Goal: Task Accomplishment & Management: Manage account settings

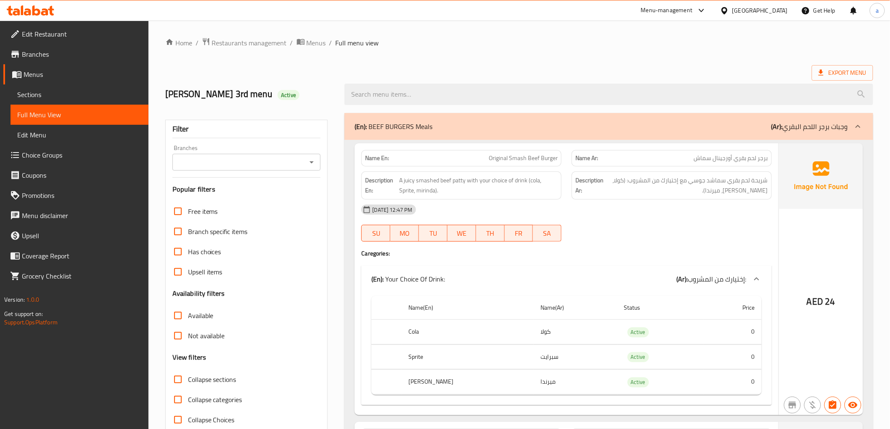
drag, startPoint x: 244, startPoint y: 7, endPoint x: 508, endPoint y: 62, distance: 269.4
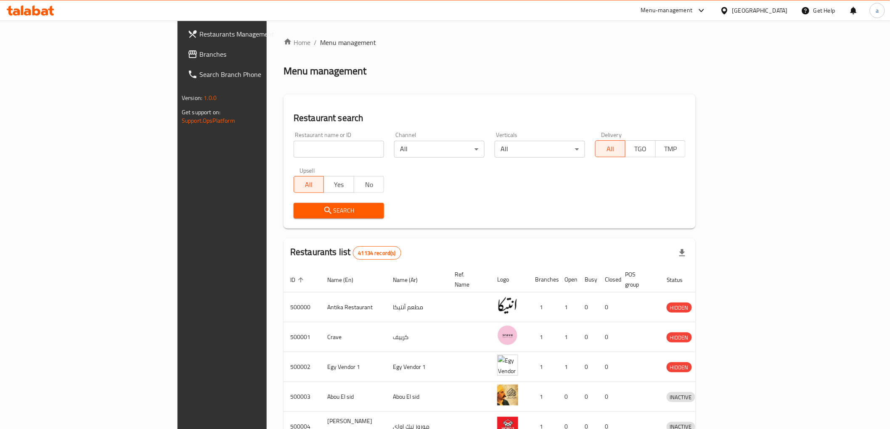
click at [776, 9] on div "[GEOGRAPHIC_DATA]" at bounding box center [760, 10] width 56 height 9
click at [688, 214] on div "[GEOGRAPHIC_DATA]" at bounding box center [696, 220] width 69 height 19
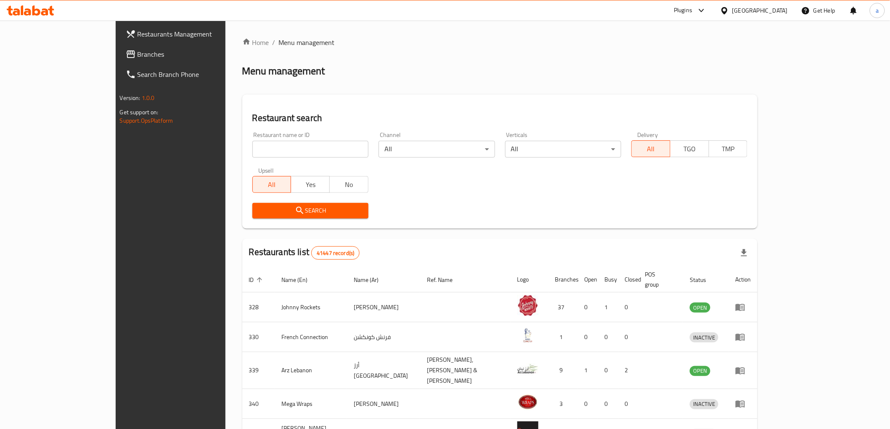
click at [252, 136] on div "Restaurant name or ID Restaurant name or ID" at bounding box center [310, 145] width 116 height 26
click at [252, 140] on div "Restaurant name or ID Restaurant name or ID" at bounding box center [310, 145] width 116 height 26
click at [252, 149] on input "search" at bounding box center [310, 149] width 116 height 17
paste input "777214"
type input "777214"
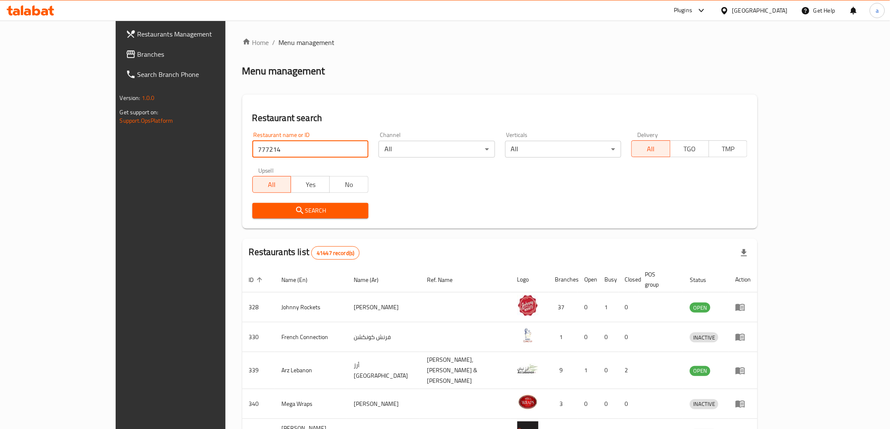
click button "Search" at bounding box center [310, 211] width 116 height 16
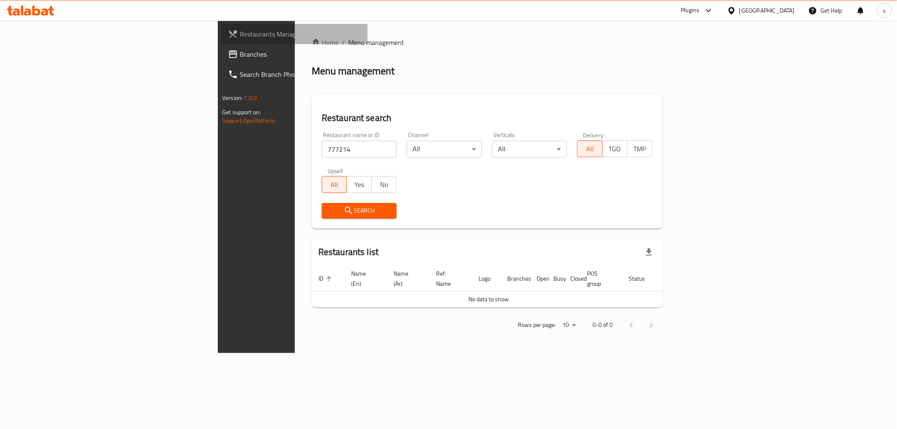
click at [221, 40] on link "Restaurants Management" at bounding box center [294, 34] width 146 height 20
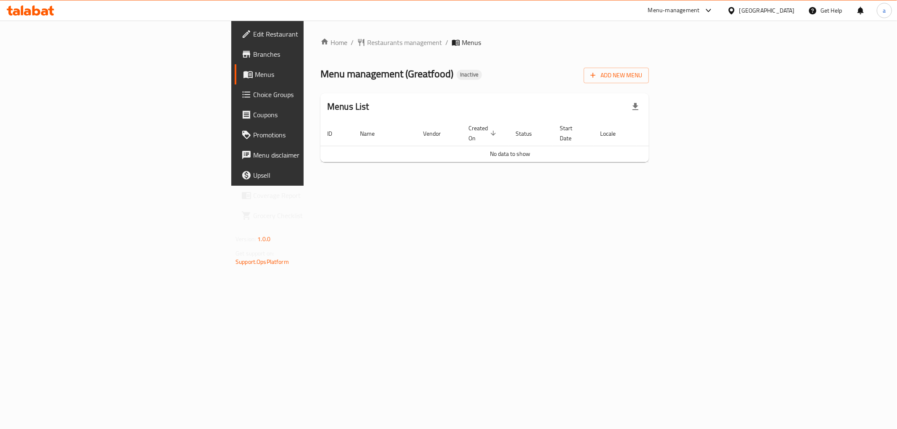
click at [253, 94] on span "Choice Groups" at bounding box center [313, 95] width 121 height 10
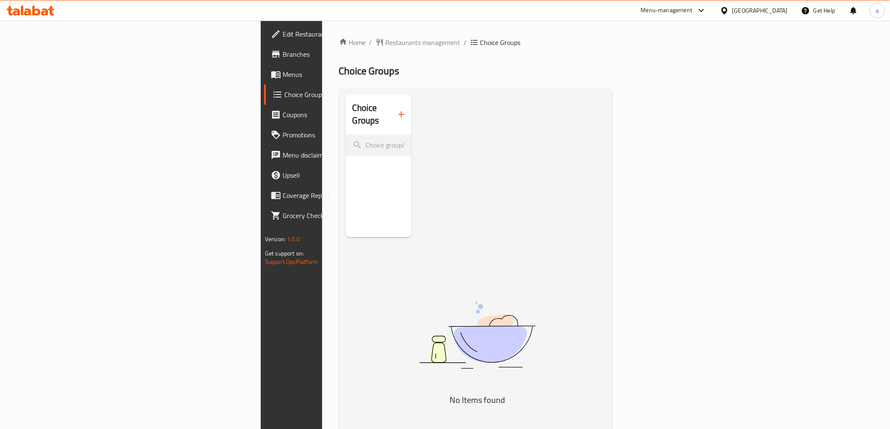
click at [44, 77] on div at bounding box center [445, 214] width 890 height 429
click at [283, 73] on span "Menus" at bounding box center [343, 74] width 120 height 10
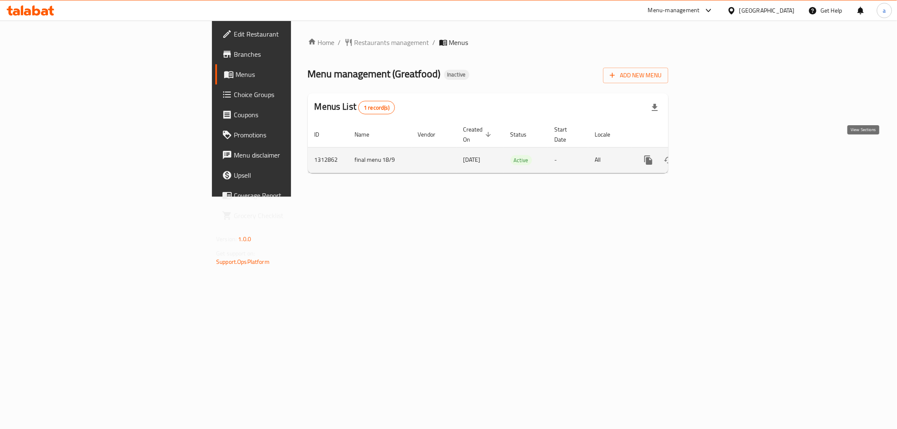
click at [714, 155] on icon "enhanced table" at bounding box center [709, 160] width 10 height 10
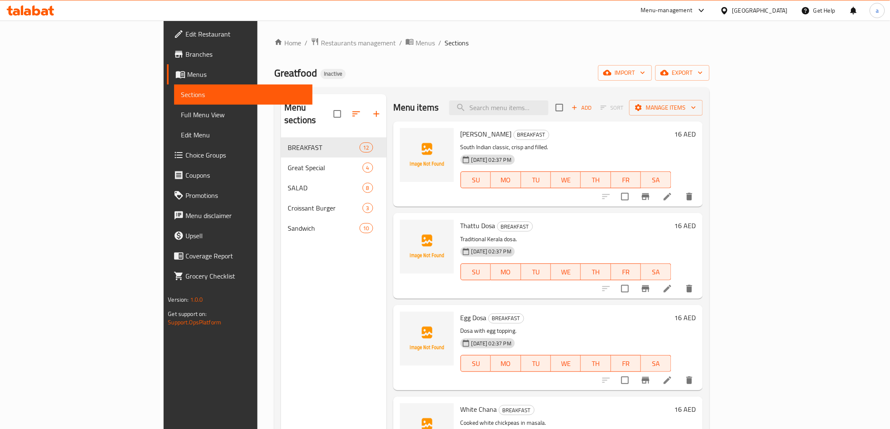
click at [702, 66] on div "Greatfood Inactive import export" at bounding box center [491, 73] width 435 height 16
click at [612, 74] on icon "button" at bounding box center [607, 72] width 8 height 5
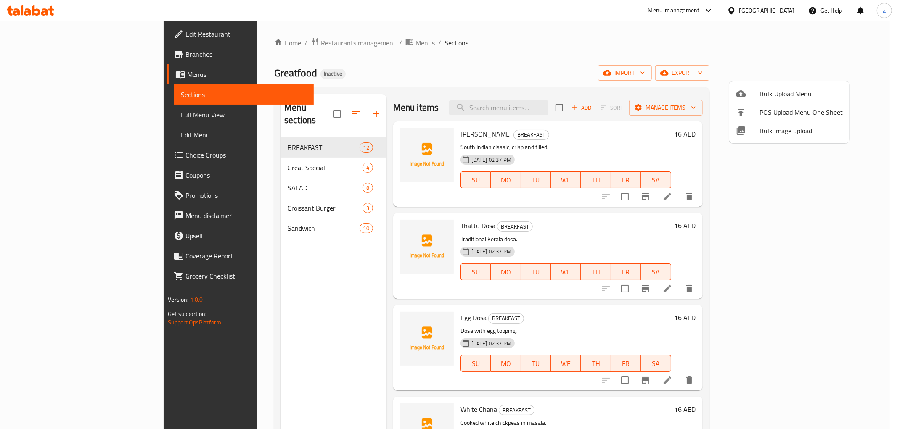
click at [767, 90] on span "Bulk Upload Menu" at bounding box center [801, 94] width 83 height 10
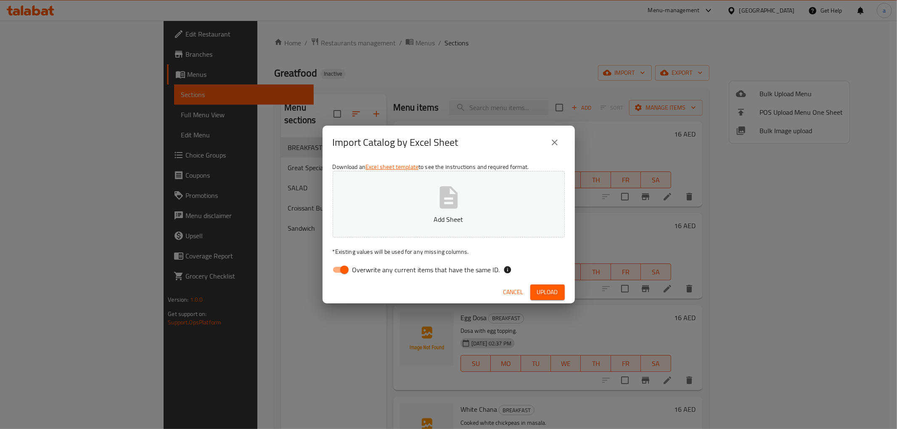
click at [347, 268] on input "Overwrite any current items that have the same ID." at bounding box center [344, 270] width 48 height 16
checkbox input "false"
click at [381, 220] on p "Add Sheet" at bounding box center [449, 219] width 206 height 10
click at [550, 289] on span "Upload" at bounding box center [547, 292] width 21 height 11
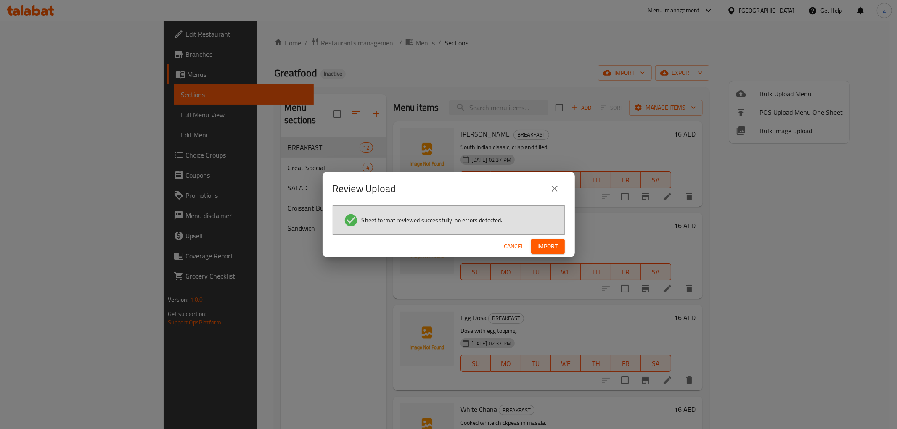
click at [553, 245] on span "Import" at bounding box center [548, 246] width 20 height 11
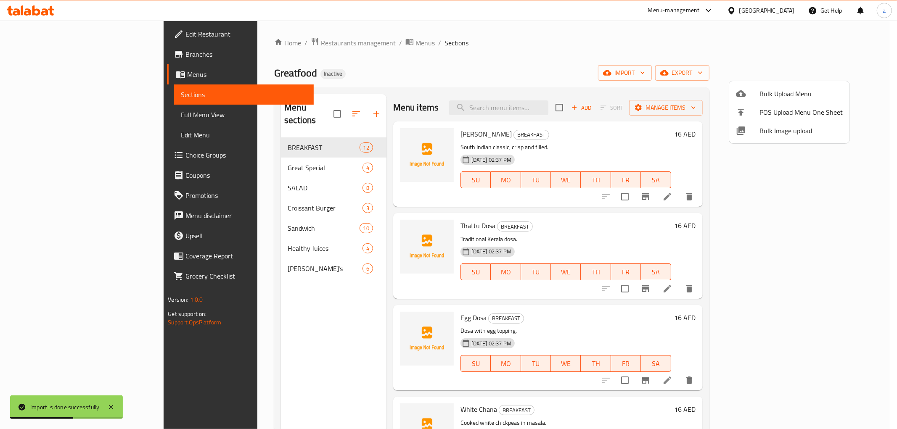
click at [231, 238] on div at bounding box center [448, 214] width 897 height 429
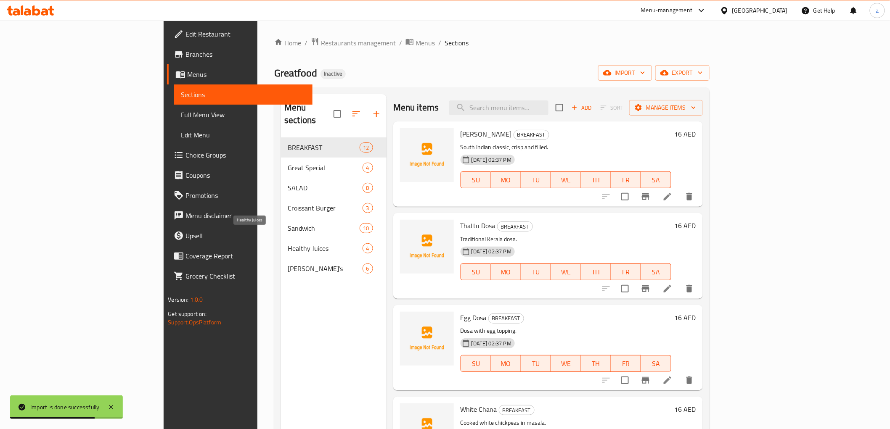
click at [288, 244] on span "Healthy Juices" at bounding box center [325, 249] width 74 height 10
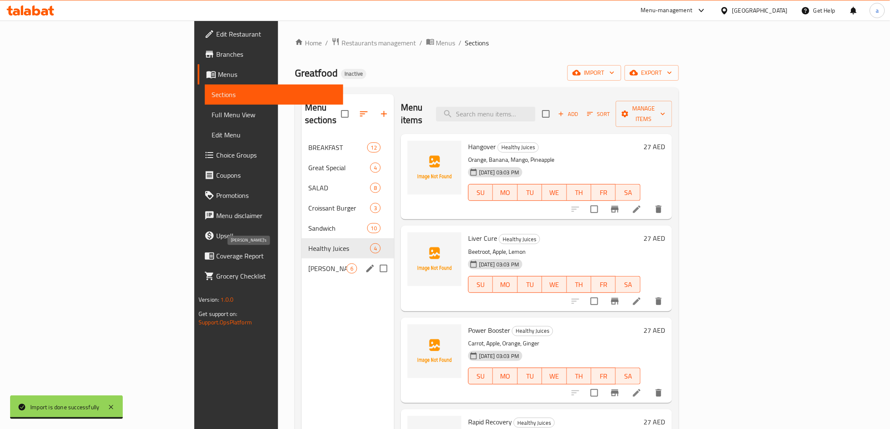
click at [308, 264] on span "Mojito's" at bounding box center [327, 269] width 38 height 10
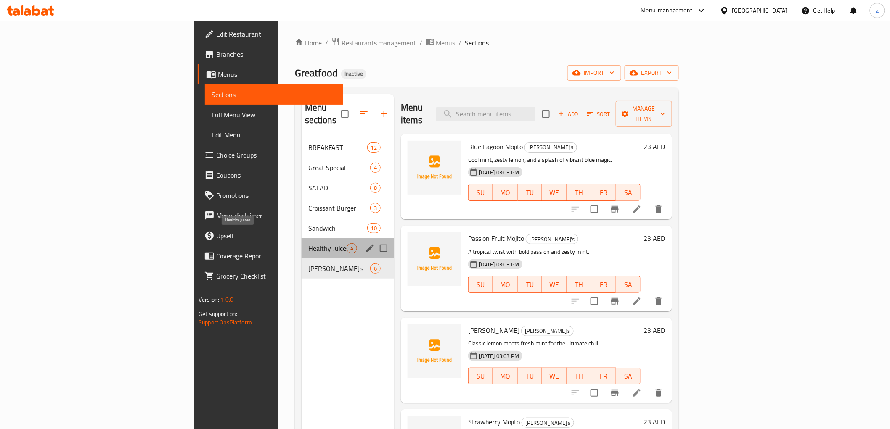
click at [308, 244] on span "Healthy Juices" at bounding box center [327, 249] width 38 height 10
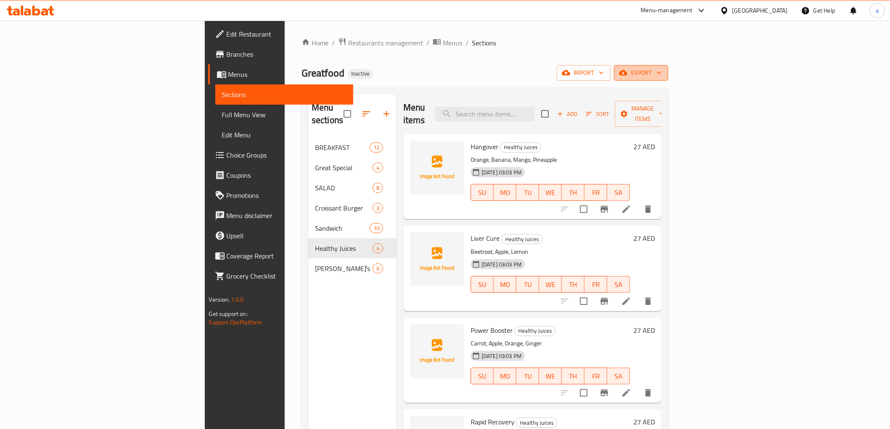
click at [662, 77] on span "export" at bounding box center [641, 73] width 41 height 11
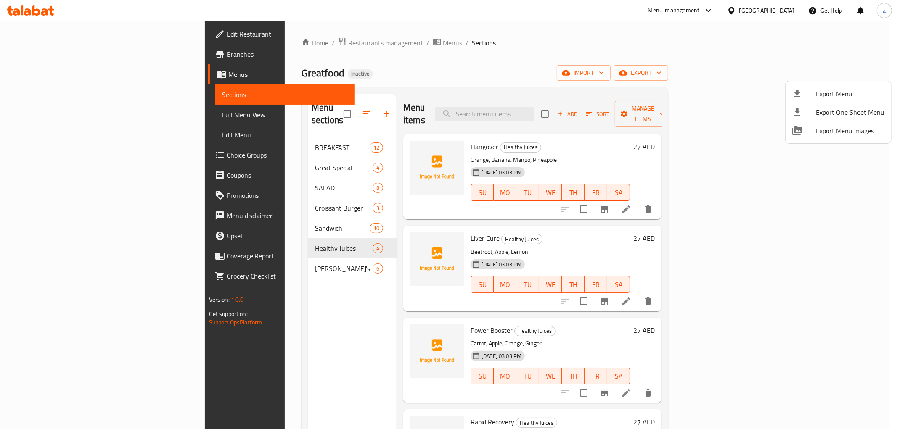
click at [561, 81] on div at bounding box center [448, 214] width 897 height 429
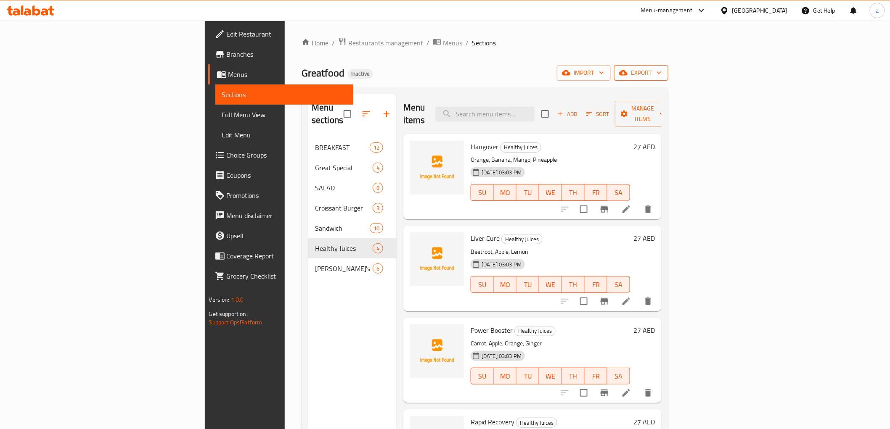
click at [627, 70] on icon "button" at bounding box center [623, 73] width 8 height 8
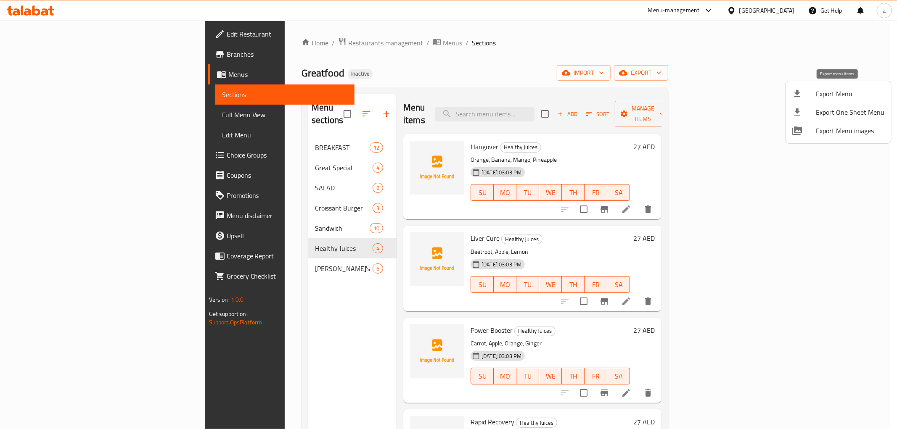
click at [839, 91] on span "Export Menu" at bounding box center [850, 94] width 69 height 10
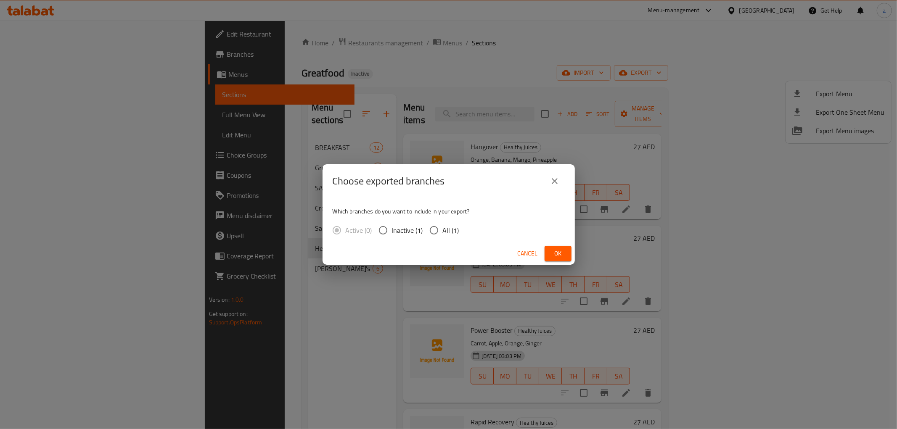
click at [439, 236] on input "All (1)" at bounding box center [434, 231] width 18 height 18
radio input "true"
click at [554, 254] on span "Ok" at bounding box center [557, 254] width 13 height 11
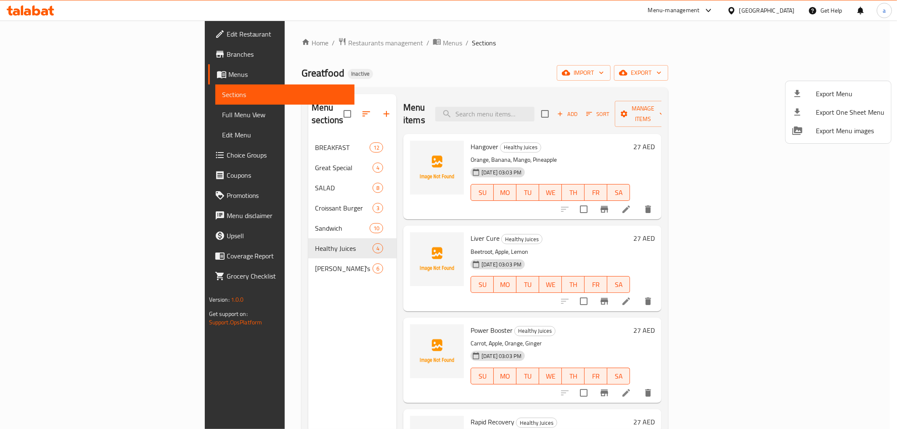
click at [61, 119] on div at bounding box center [448, 214] width 897 height 429
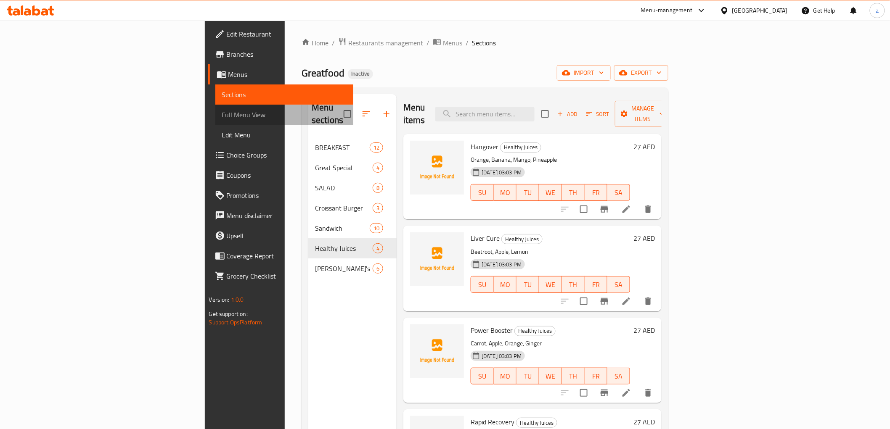
click at [222, 117] on span "Full Menu View" at bounding box center [284, 115] width 124 height 10
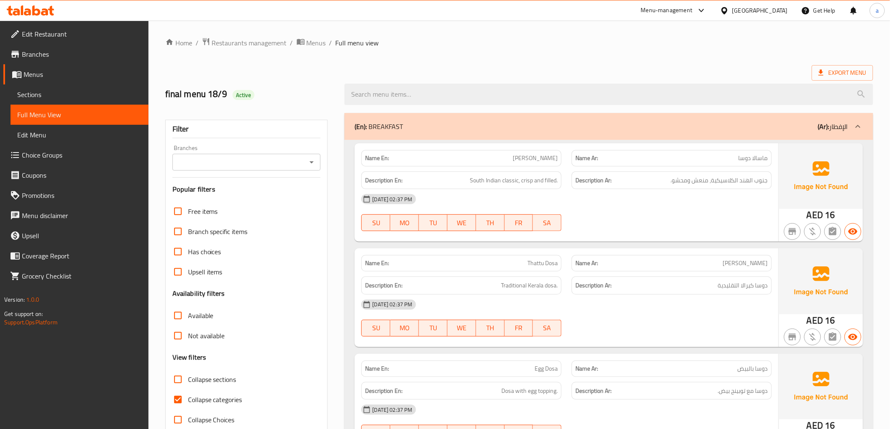
scroll to position [93, 0]
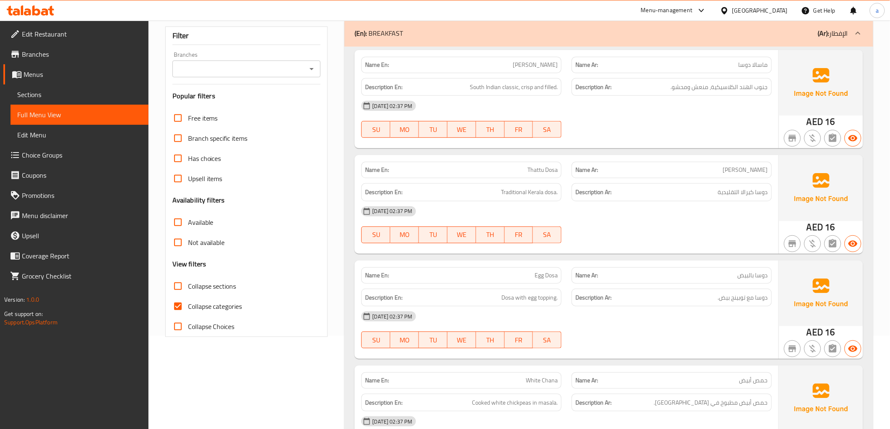
click at [178, 304] on input "Collapse categories" at bounding box center [178, 307] width 20 height 20
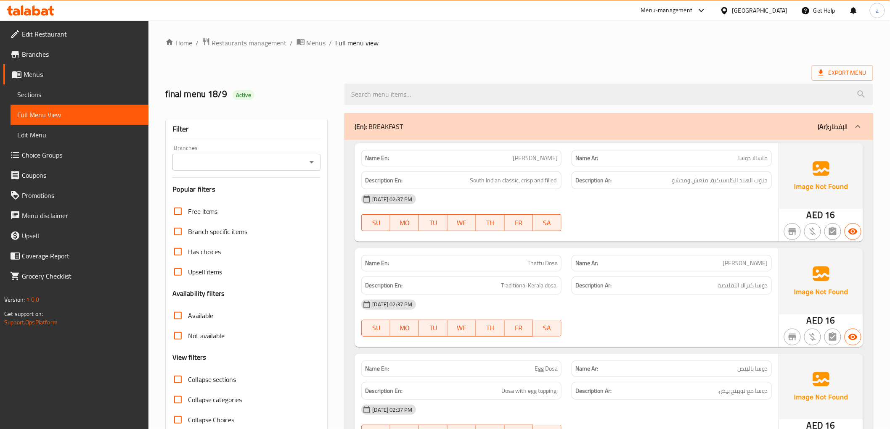
scroll to position [47, 0]
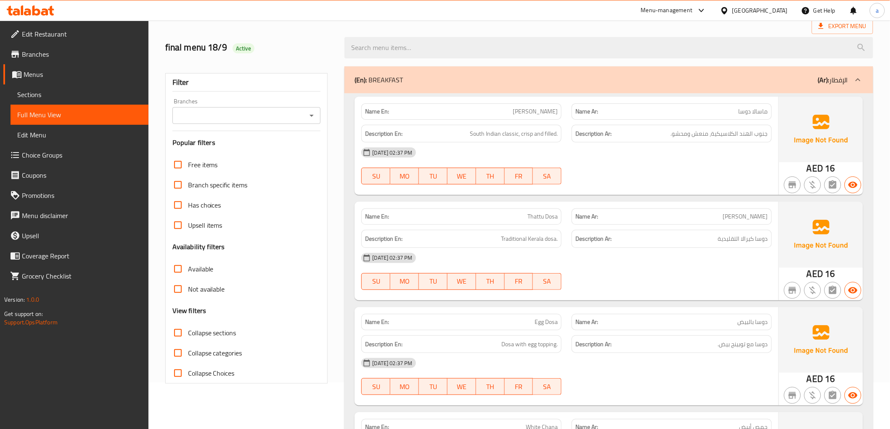
click at [181, 352] on input "Collapse categories" at bounding box center [178, 353] width 20 height 20
click at [179, 351] on input "Collapse categories" at bounding box center [178, 353] width 20 height 20
checkbox input "false"
click at [179, 332] on input "Collapse sections" at bounding box center [178, 333] width 20 height 20
checkbox input "true"
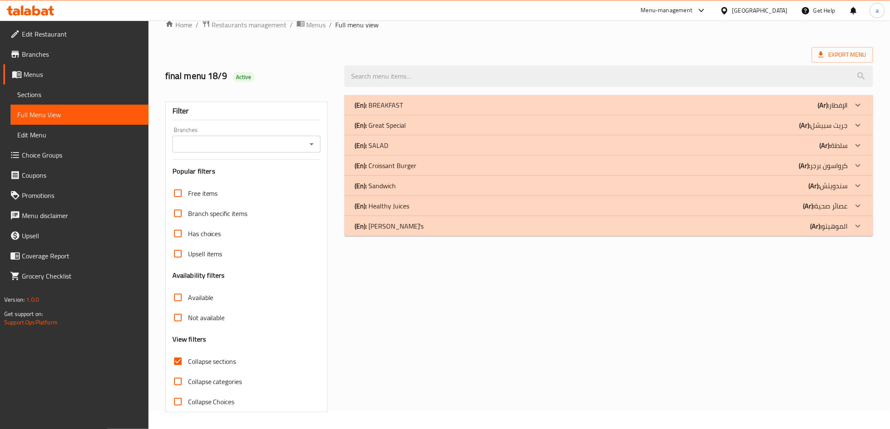
scroll to position [18, 0]
click at [733, 205] on div "(En): Healthy Juices (Ar): عصائر صحية" at bounding box center [601, 206] width 493 height 10
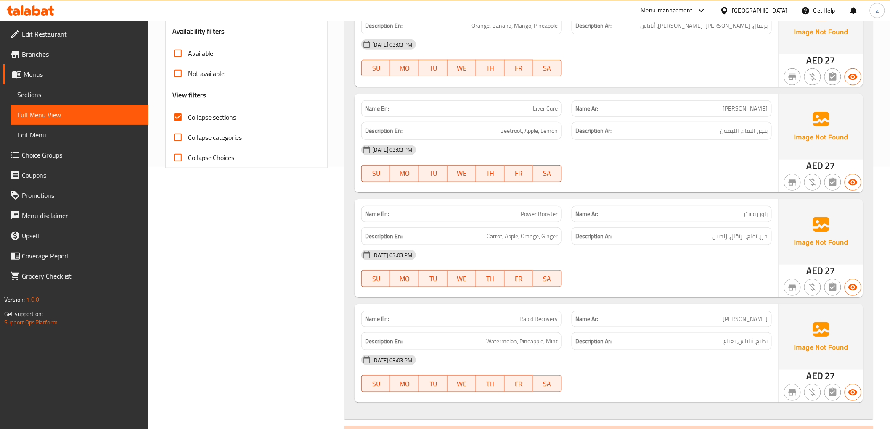
scroll to position [297, 0]
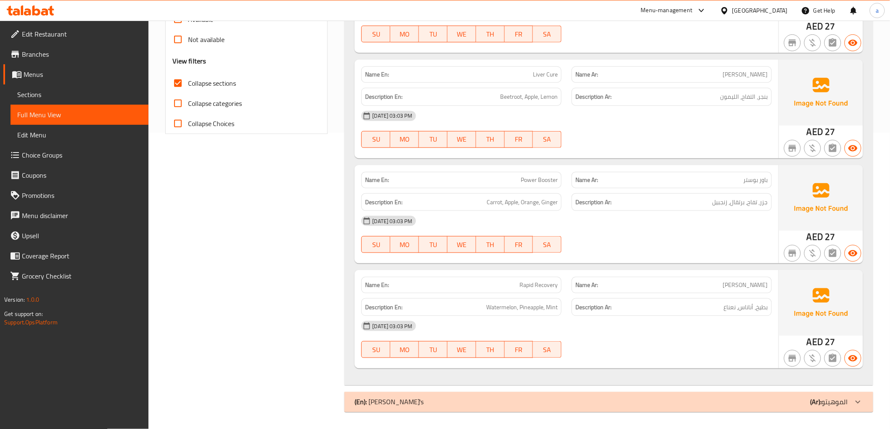
click at [693, 400] on div "(En): Mojito's (Ar): الموهيتو" at bounding box center [601, 402] width 493 height 10
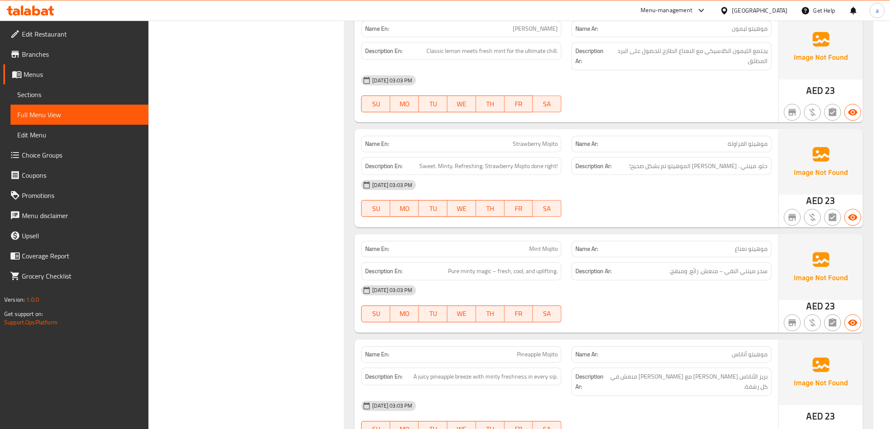
scroll to position [959, 0]
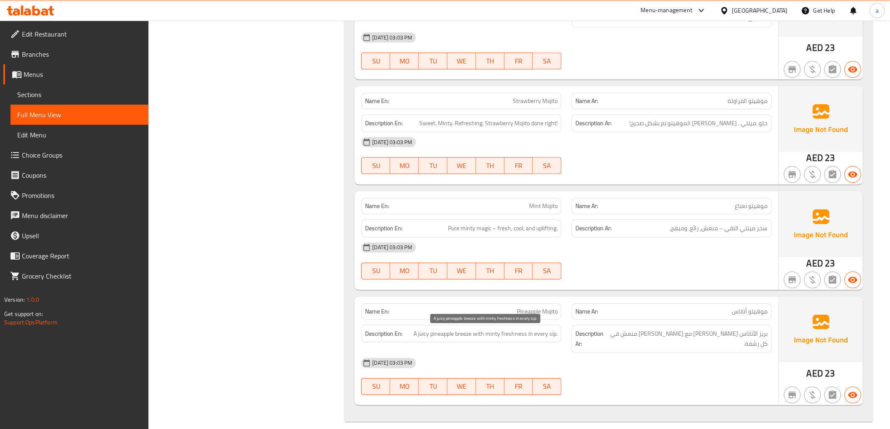
click at [470, 335] on span "A juicy pineapple breeze with minty freshness in every sip." at bounding box center [485, 334] width 144 height 11
copy span "breeze"
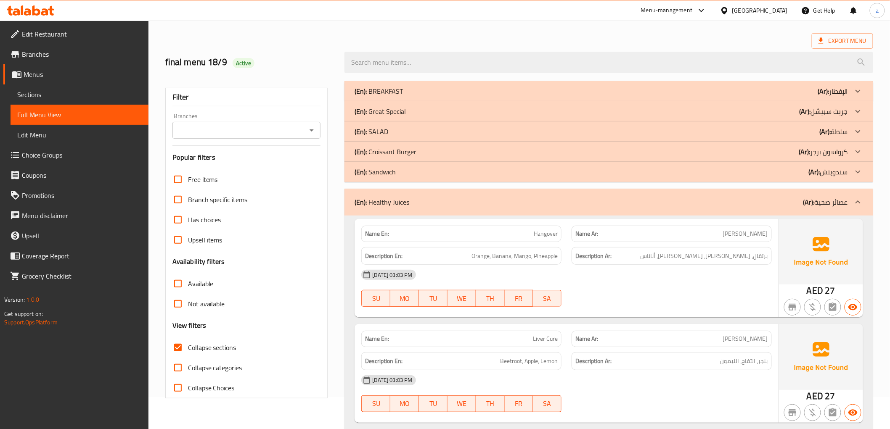
scroll to position [0, 0]
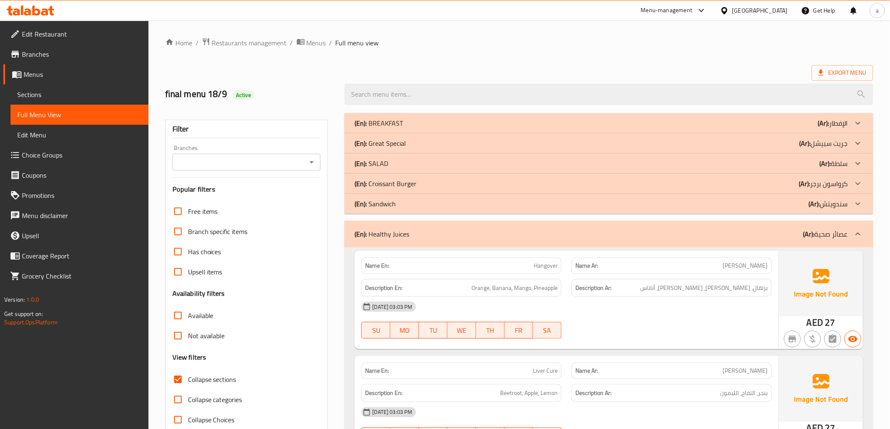
click at [548, 267] on span "Hangover" at bounding box center [546, 266] width 24 height 9
click at [732, 262] on p "Name Ar: هانج اوفر" at bounding box center [671, 266] width 193 height 9
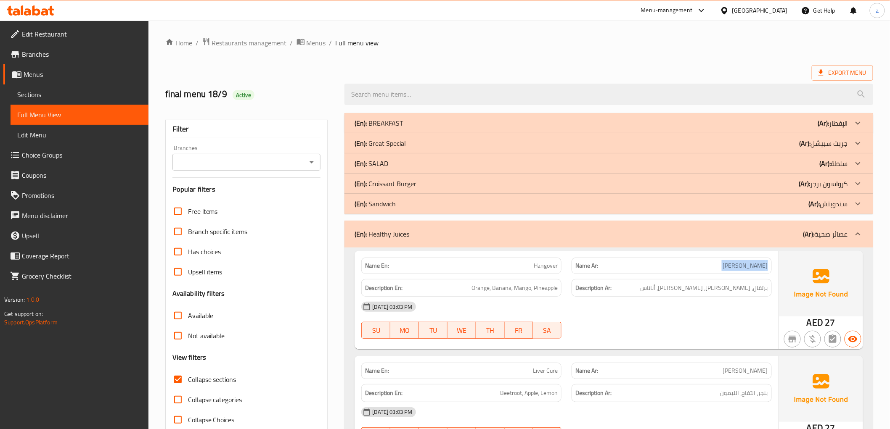
click at [737, 264] on p "Name Ar: هانج اوفر" at bounding box center [671, 266] width 193 height 9
click at [556, 288] on span "Orange, Banana, Mango, Pineapple" at bounding box center [514, 288] width 86 height 11
click at [580, 300] on div "18-09-2025 03:03 PM" at bounding box center [566, 307] width 420 height 20
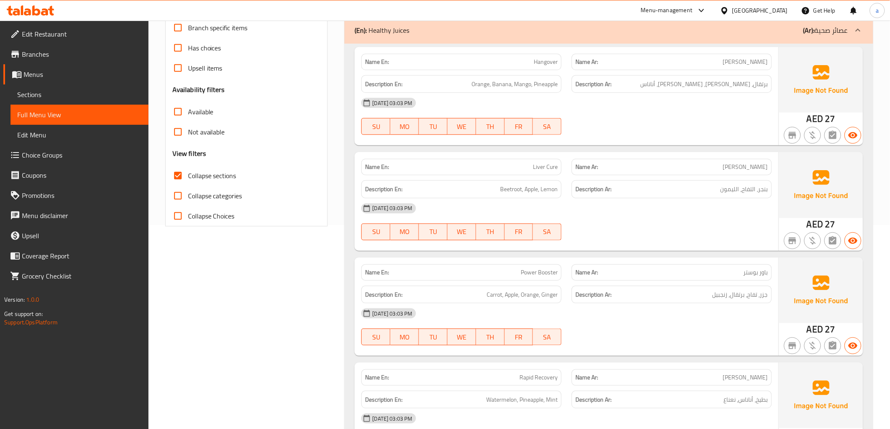
scroll to position [205, 0]
click at [550, 292] on span "Carrot, Apple, Orange, Ginger" at bounding box center [522, 294] width 71 height 11
copy span "Ginger"
click at [738, 293] on span "جزر، تفاح، برتقال، زنجبيل" at bounding box center [740, 294] width 56 height 11
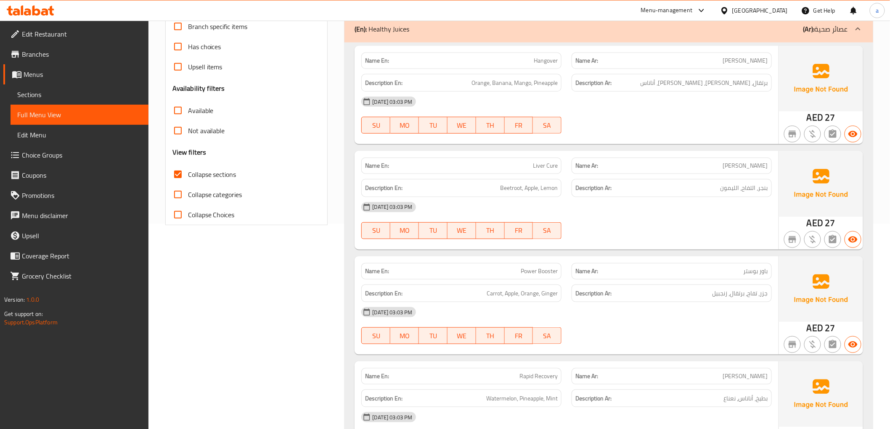
click at [715, 381] on div "Name Ar: رابيد ريكفري" at bounding box center [672, 376] width 200 height 16
click at [703, 375] on p "Name Ar: رابيد ريكفري" at bounding box center [671, 376] width 193 height 9
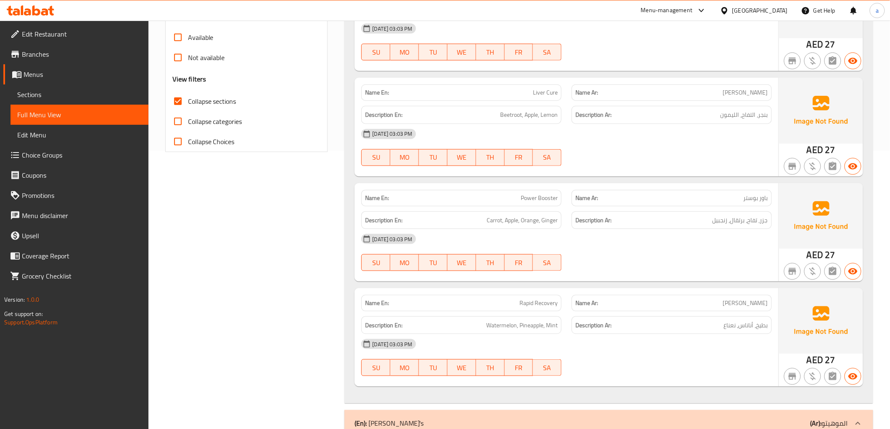
scroll to position [280, 0]
click at [716, 297] on p "Name Ar: رابيد ريكفري" at bounding box center [671, 301] width 193 height 9
click at [723, 306] on div "Name Ar: رابيد ريكفري" at bounding box center [672, 302] width 200 height 16
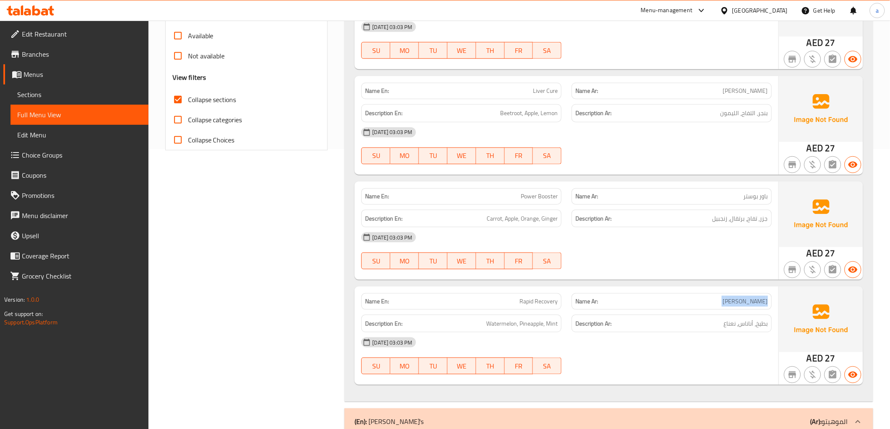
click at [723, 306] on div "Name Ar: رابيد ريكفري" at bounding box center [672, 302] width 200 height 16
click at [717, 312] on div "Description Ar: بطيخ، أناناس، نعناع" at bounding box center [672, 324] width 210 height 28
click at [673, 311] on div "Description Ar: بطيخ، أناناس، نعناع" at bounding box center [672, 324] width 210 height 28
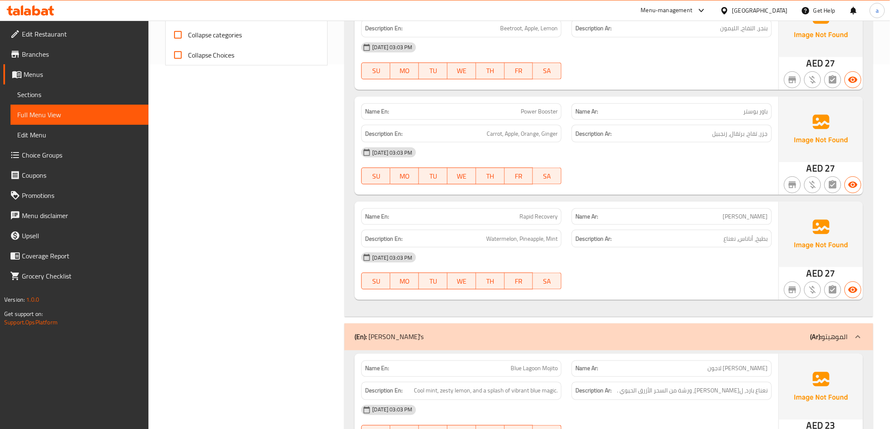
scroll to position [373, 0]
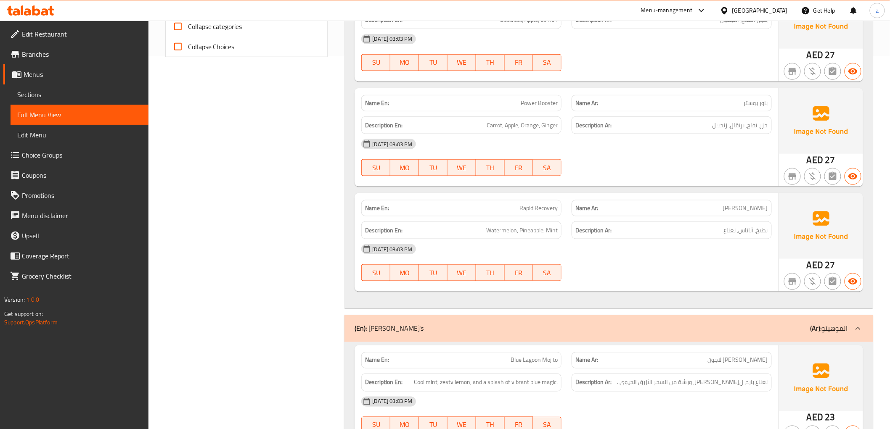
click at [643, 229] on h6 "Description Ar: بطيخ، أناناس، نعناع" at bounding box center [671, 230] width 193 height 11
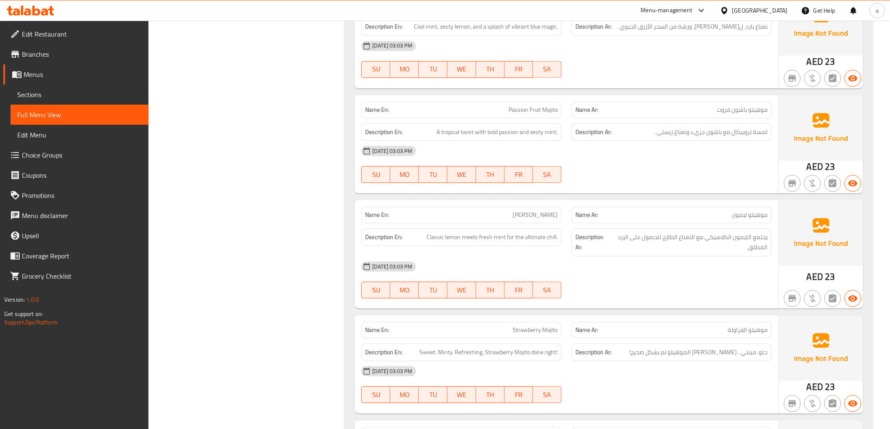
scroll to position [747, 0]
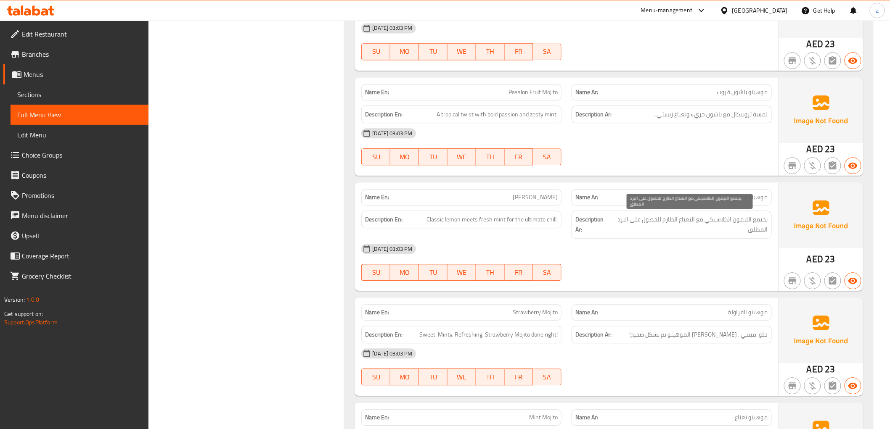
click at [712, 228] on span "يجتمع الليمون الكلاسيكي مع النعناع الطازج للحصول على البرد المطلق" at bounding box center [689, 224] width 158 height 21
click at [657, 253] on div "18-09-2025 03:03 PM" at bounding box center [566, 249] width 420 height 20
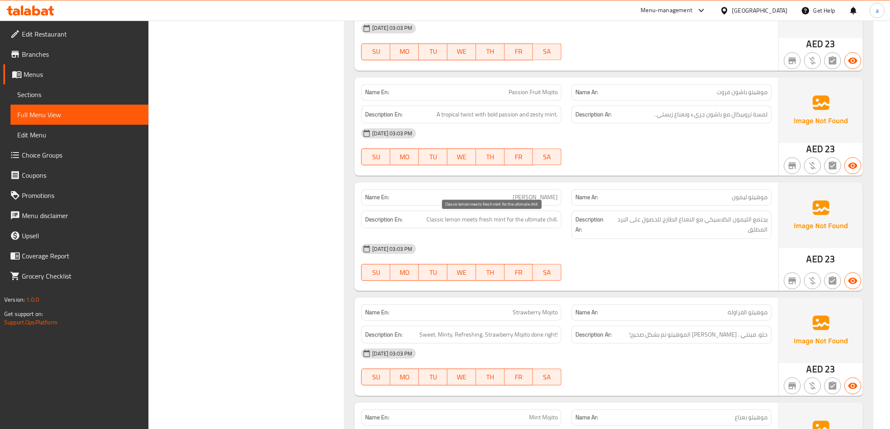
click at [552, 217] on span "Classic lemon meets fresh mint for the ultimate chill." at bounding box center [491, 219] width 131 height 11
copy span "chill"
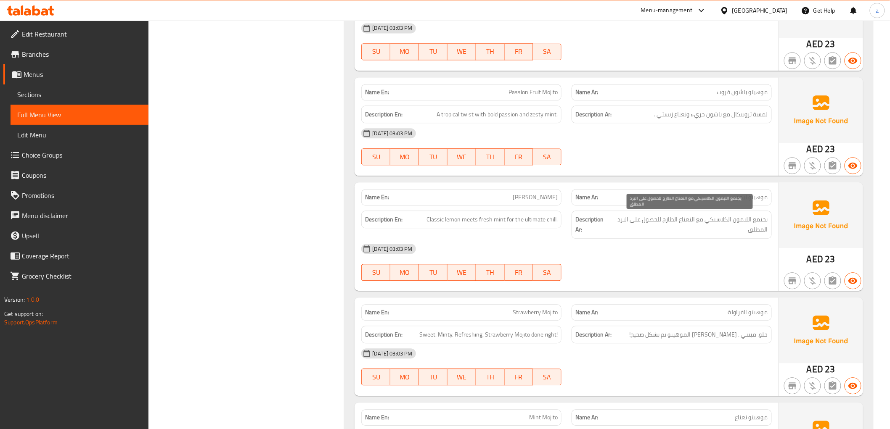
click at [679, 231] on span "يجتمع الليمون الكلاسيكي مع النعناع الطازج للحصول على البرد المطلق" at bounding box center [689, 224] width 158 height 21
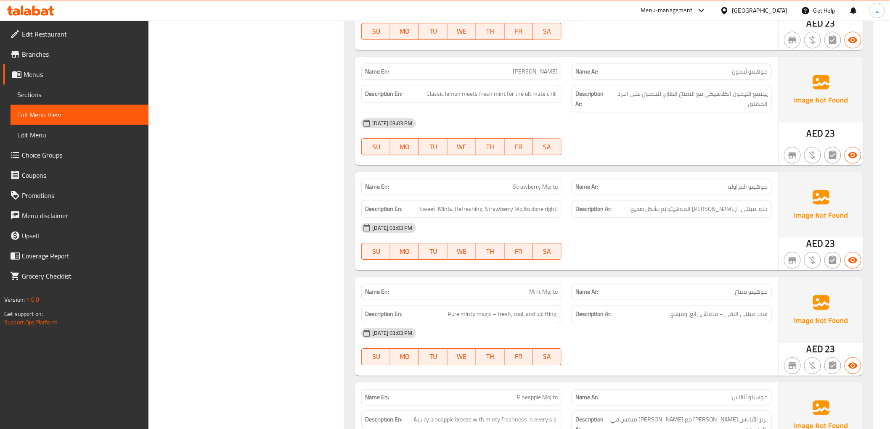
scroll to position [888, 0]
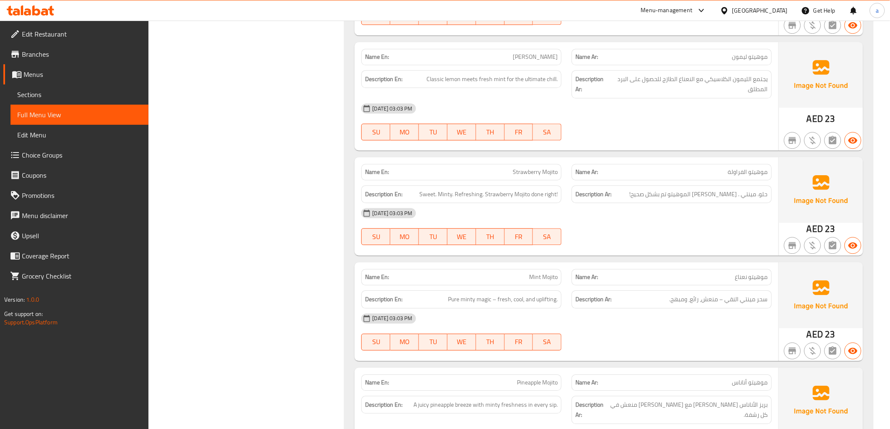
click at [60, 93] on span "Sections" at bounding box center [79, 95] width 124 height 10
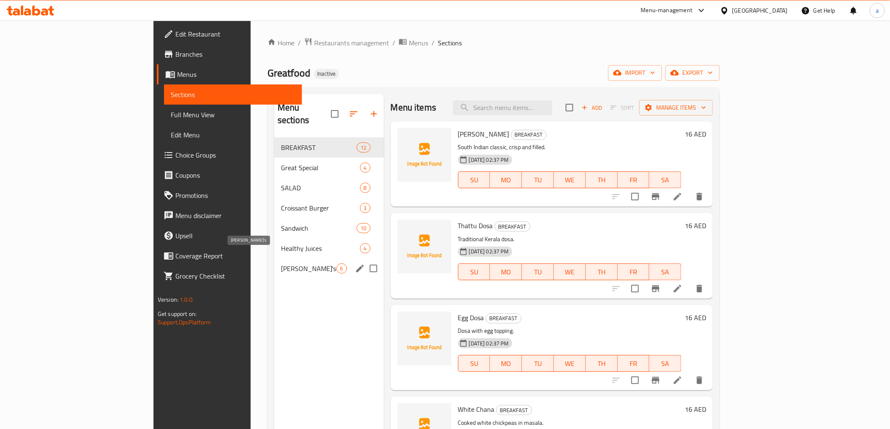
click at [281, 264] on span "Mojito's" at bounding box center [309, 269] width 56 height 10
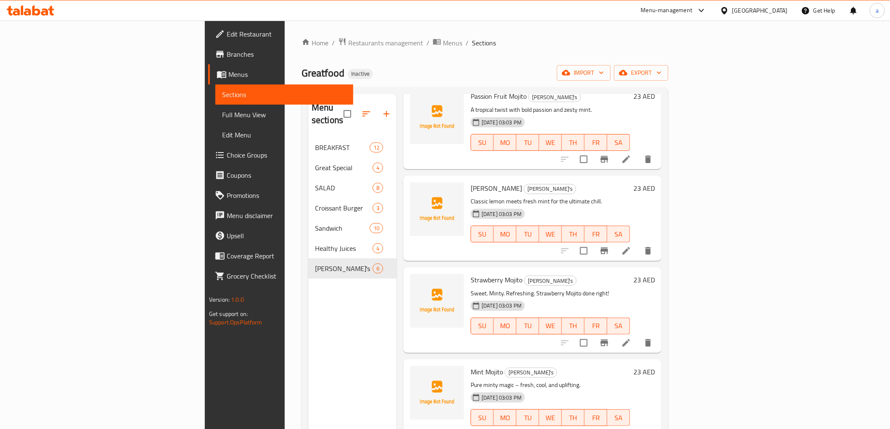
scroll to position [118, 0]
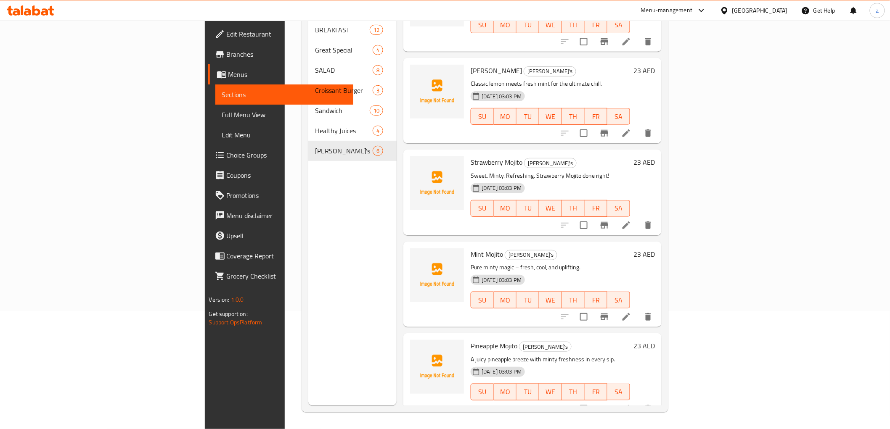
click at [631, 220] on icon at bounding box center [626, 225] width 10 height 10
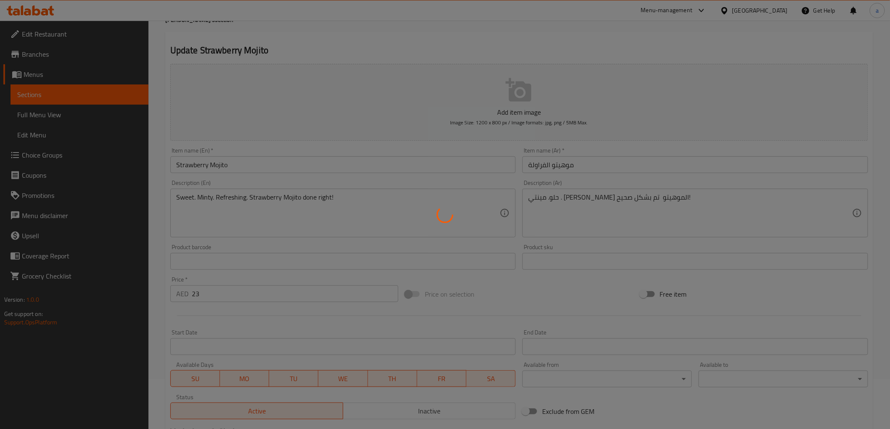
scroll to position [151, 0]
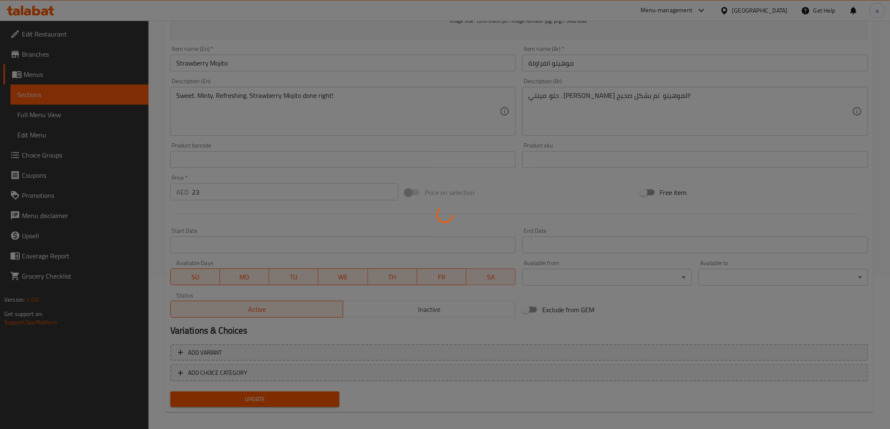
click at [592, 95] on div at bounding box center [445, 214] width 890 height 429
click at [586, 99] on div at bounding box center [445, 214] width 890 height 429
click at [577, 111] on div at bounding box center [445, 214] width 890 height 429
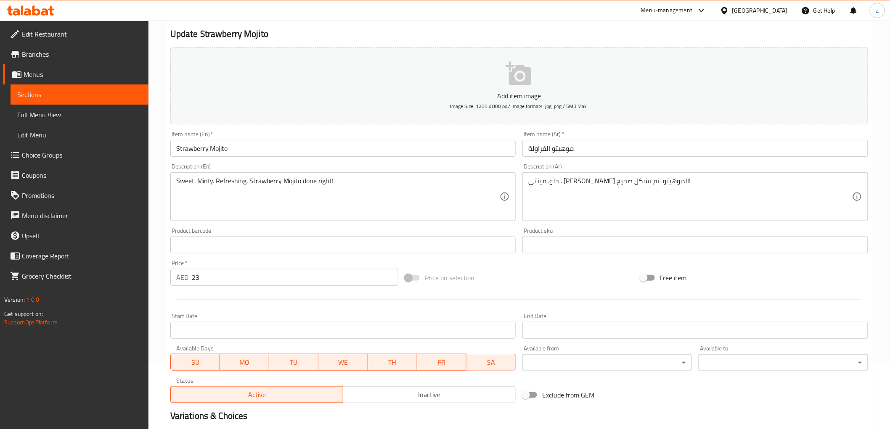
scroll to position [140, 0]
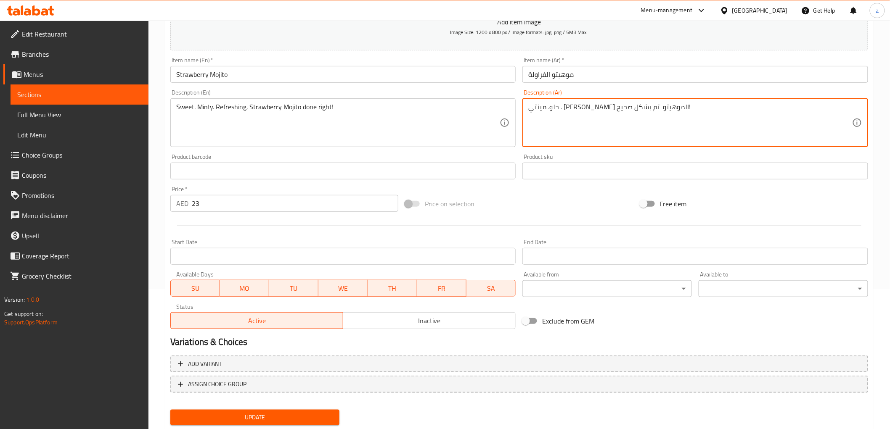
click at [591, 111] on textarea "حلو. مينتي . موهيتو فراولة الموهيتو تم بشكل صحيح!" at bounding box center [690, 123] width 324 height 40
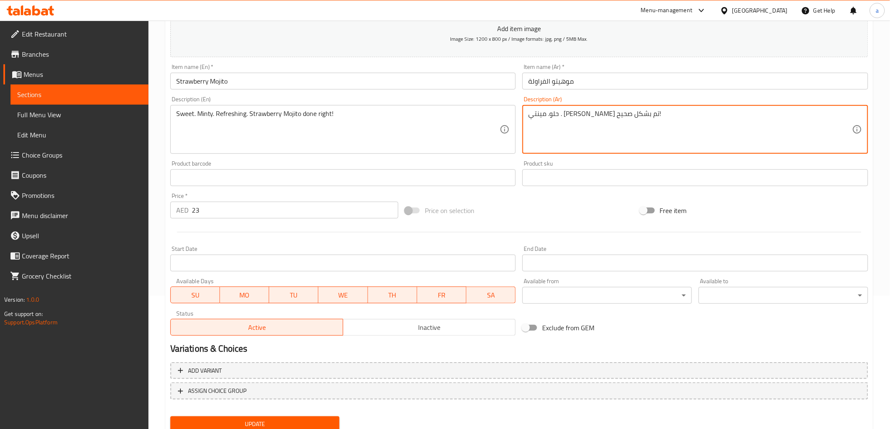
scroll to position [163, 0]
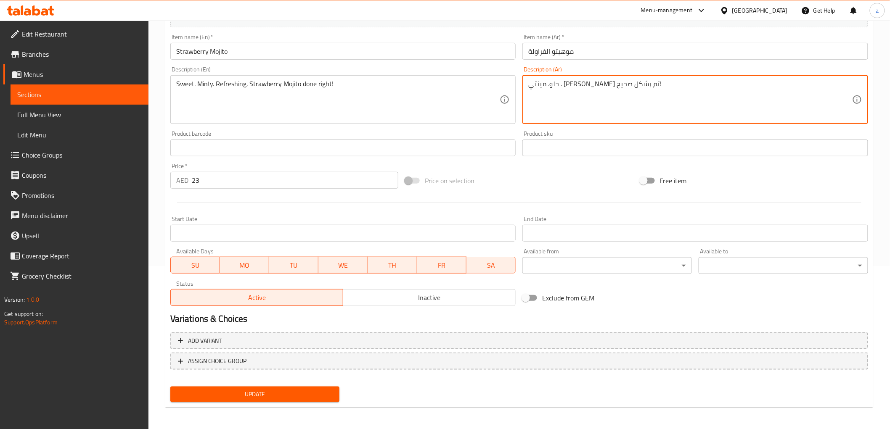
type textarea "حلو. مينتي . موهيتو فراولة تم بشكل صحيح!"
click at [261, 387] on button "Update" at bounding box center [254, 395] width 169 height 16
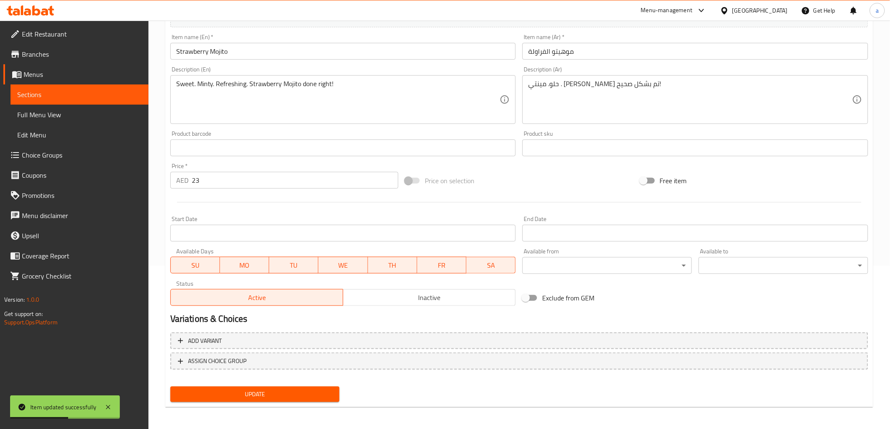
click at [60, 110] on span "Full Menu View" at bounding box center [79, 115] width 124 height 10
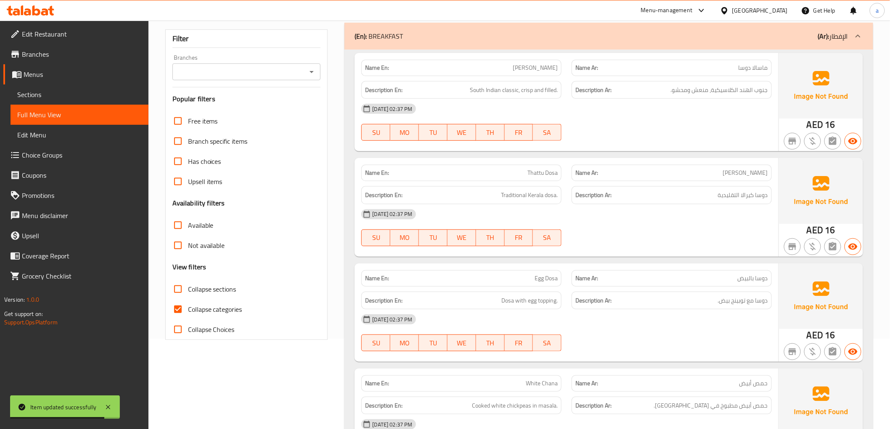
scroll to position [93, 0]
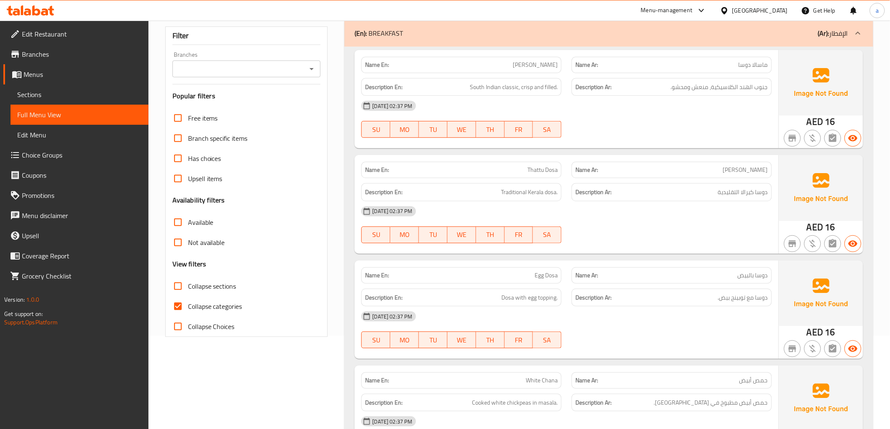
click at [181, 307] on input "Collapse categories" at bounding box center [178, 307] width 20 height 20
checkbox input "false"
click at [180, 289] on input "Collapse sections" at bounding box center [178, 286] width 20 height 20
checkbox input "true"
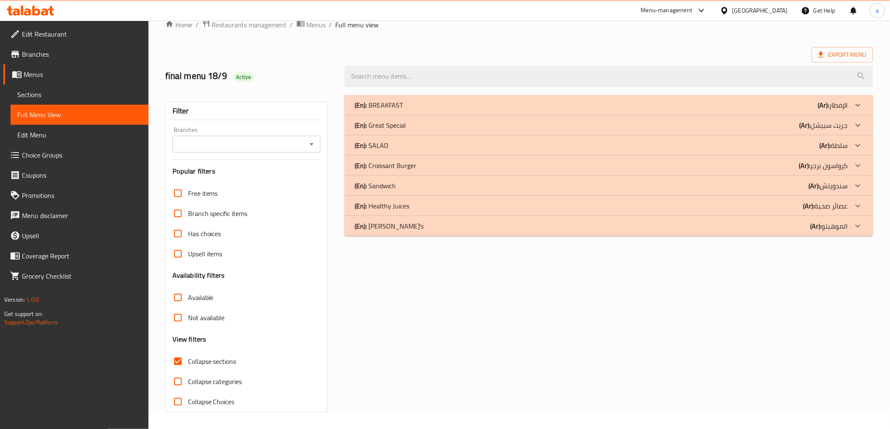
scroll to position [18, 0]
click at [785, 205] on div "(En): Healthy Juices (Ar): عصائر صحية" at bounding box center [601, 206] width 493 height 10
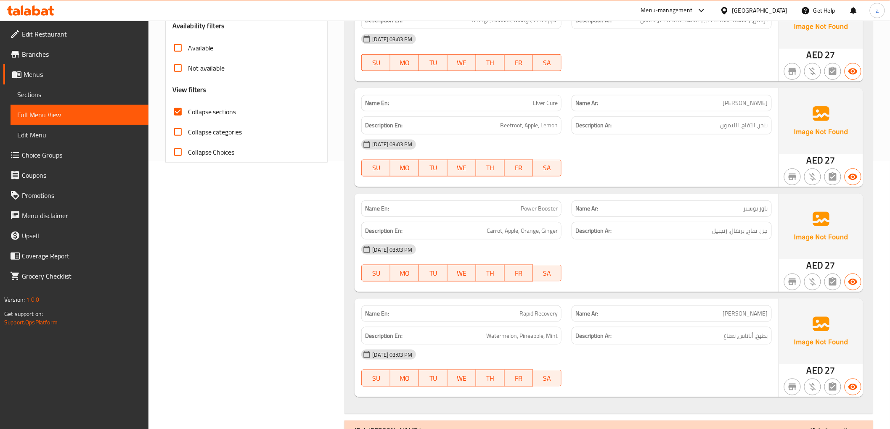
scroll to position [297, 0]
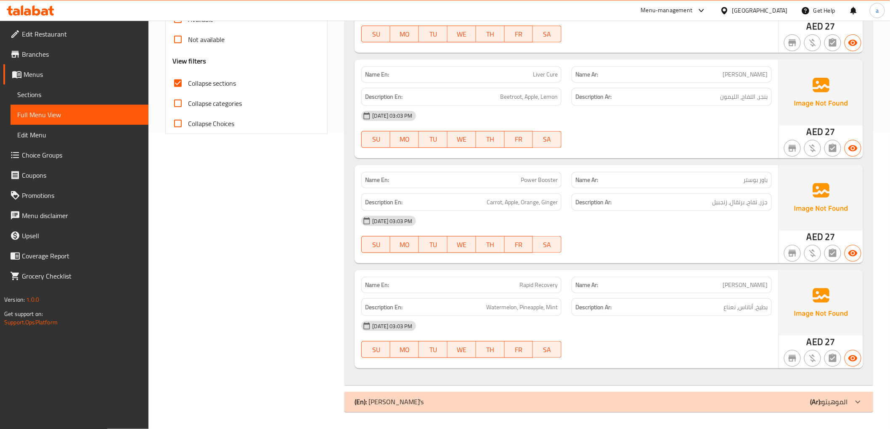
click at [773, 397] on div "(En): Mojito's (Ar): الموهيتو" at bounding box center [608, 402] width 528 height 20
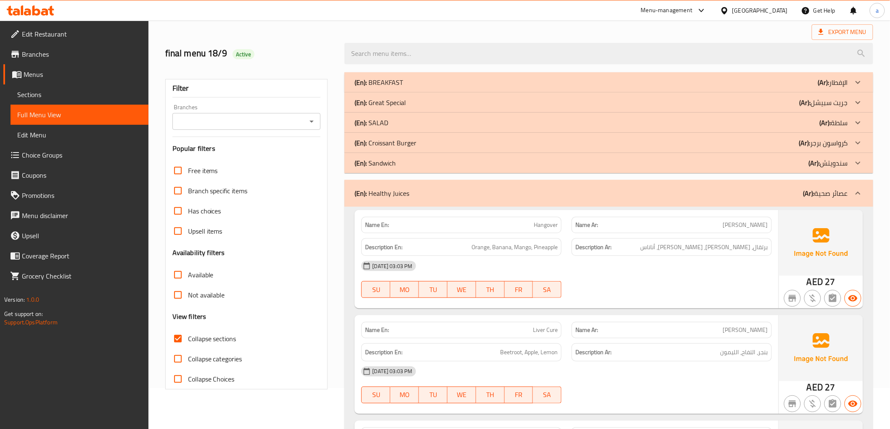
scroll to position [0, 0]
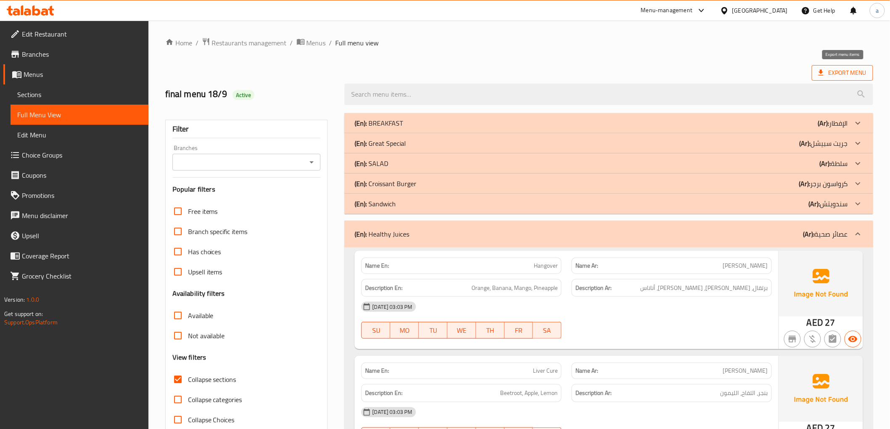
click at [850, 72] on span "Export Menu" at bounding box center [842, 73] width 48 height 11
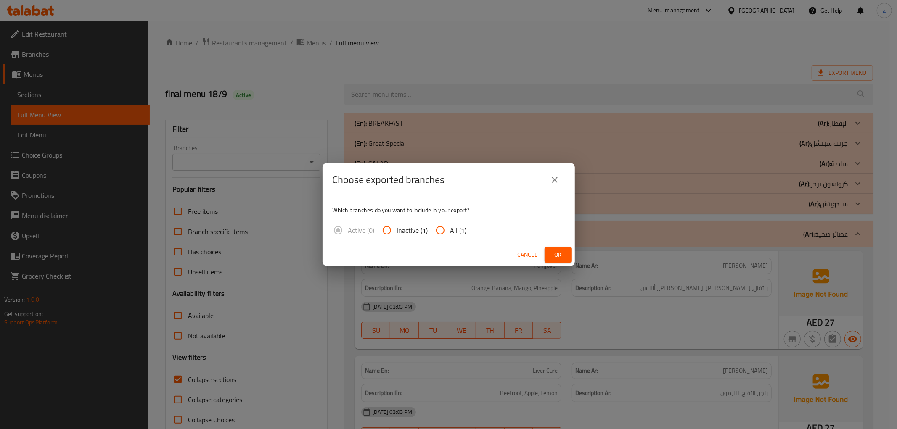
click at [439, 228] on input "All (1)" at bounding box center [440, 230] width 20 height 20
radio input "true"
click at [564, 259] on span "Ok" at bounding box center [557, 255] width 13 height 11
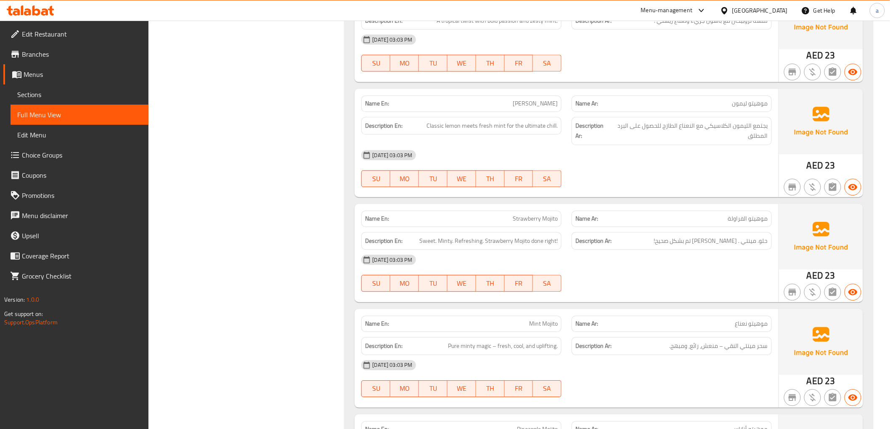
scroll to position [959, 0]
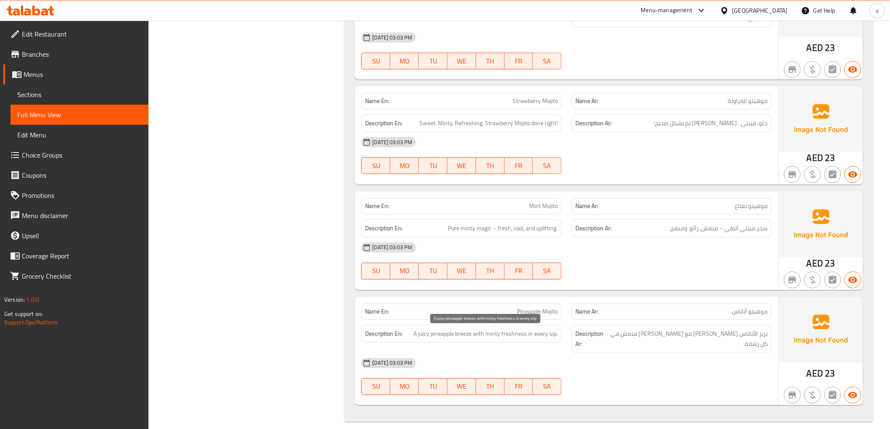
click at [467, 337] on span "A juicy pineapple breeze with minty freshness in every sip." at bounding box center [485, 334] width 144 height 11
copy span "breeze"
